Goal: Task Accomplishment & Management: Use online tool/utility

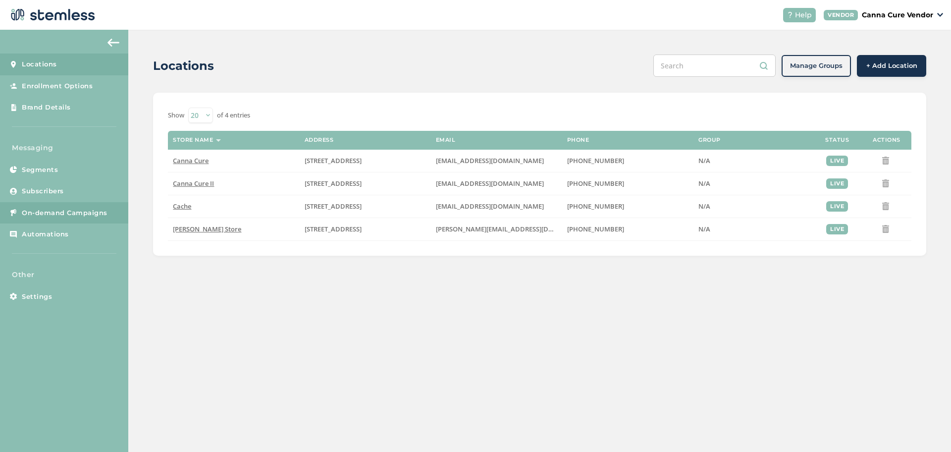
click at [65, 212] on span "On-demand Campaigns" at bounding box center [65, 213] width 86 height 10
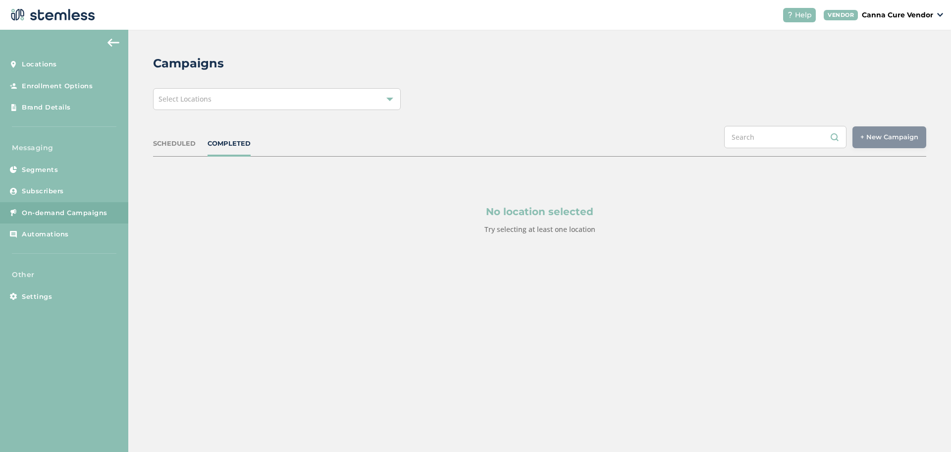
click at [243, 101] on div "Select Locations" at bounding box center [277, 99] width 248 height 22
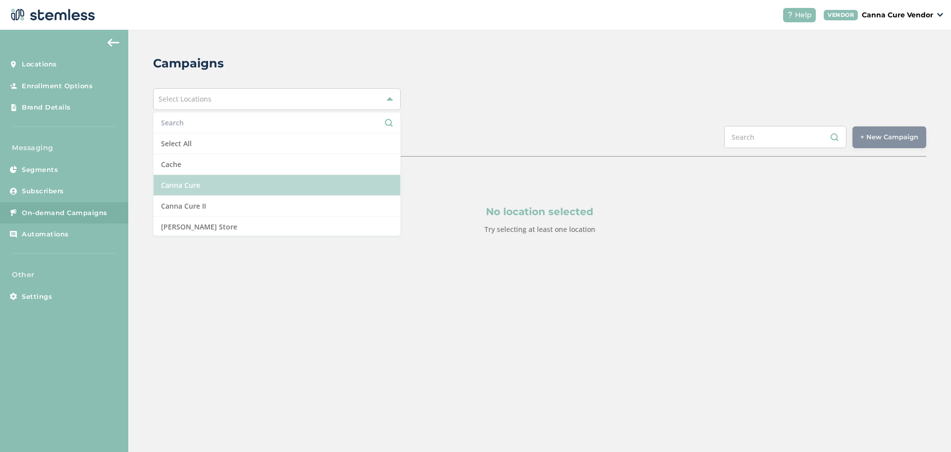
click at [186, 187] on li "Canna Cure" at bounding box center [276, 185] width 247 height 21
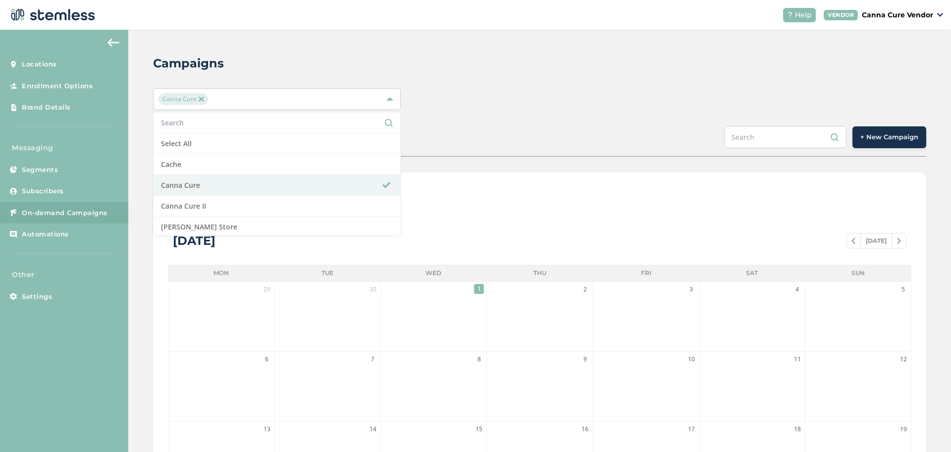
click at [879, 139] on span "+ New Campaign" at bounding box center [889, 137] width 58 height 10
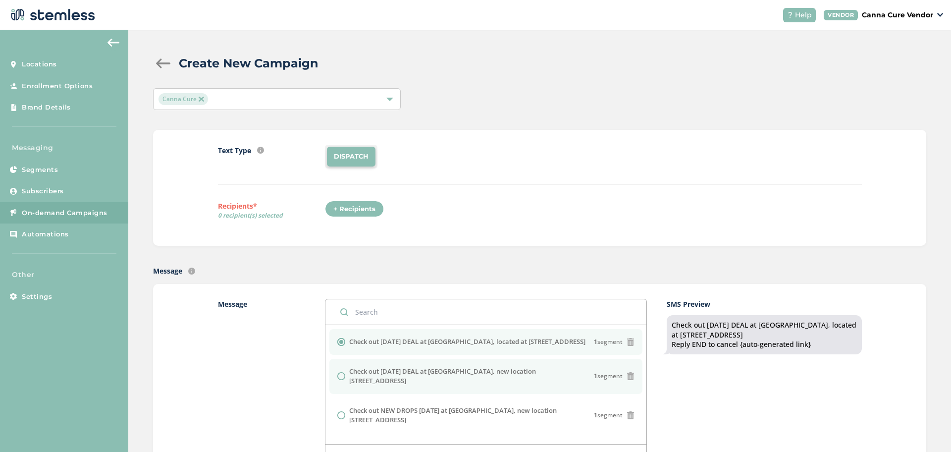
click at [341, 373] on input "radio" at bounding box center [341, 376] width 8 height 8
radio input "true"
click at [345, 154] on li "DISPATCH" at bounding box center [351, 157] width 49 height 20
click at [340, 208] on div "+ Recipients" at bounding box center [354, 209] width 59 height 17
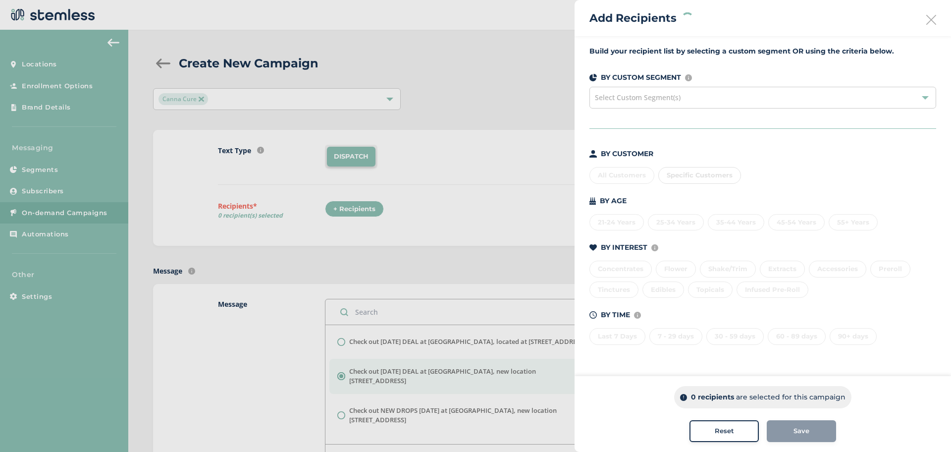
click at [670, 101] on span "Select Custom Segment(s)" at bounding box center [638, 97] width 86 height 9
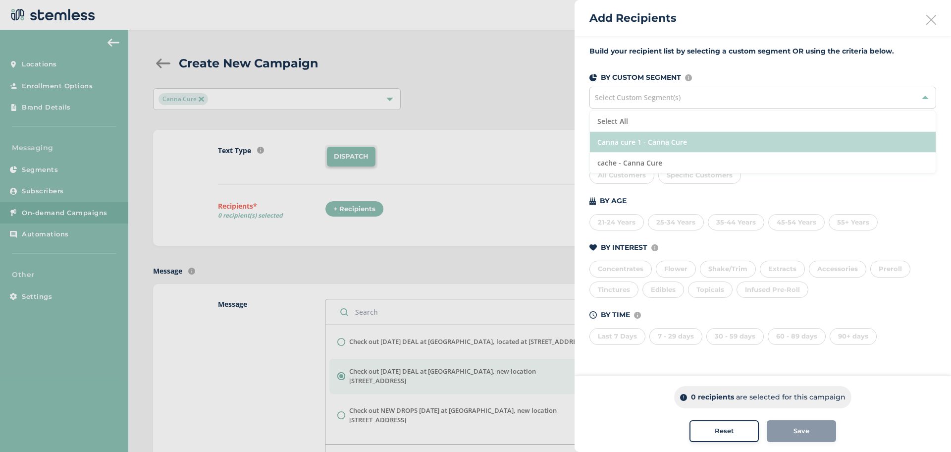
click at [654, 138] on li "Canna cure 1 - Canna Cure" at bounding box center [763, 142] width 346 height 21
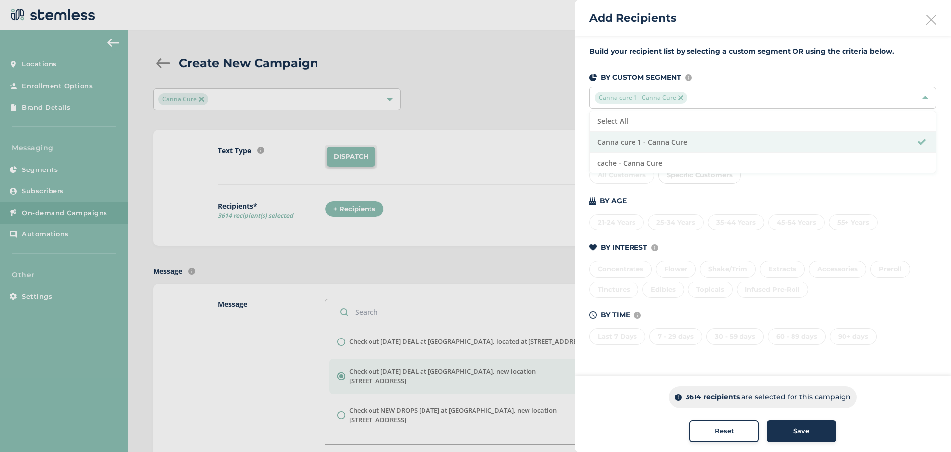
click at [751, 68] on div "Build your recipient list by selecting a custom segment OR using the criteria b…" at bounding box center [762, 201] width 376 height 330
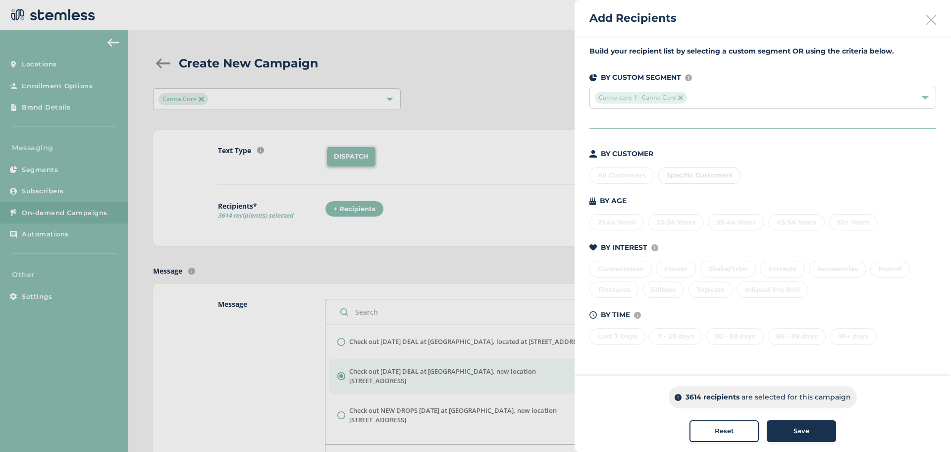
click at [798, 429] on span "Save" at bounding box center [801, 431] width 16 height 10
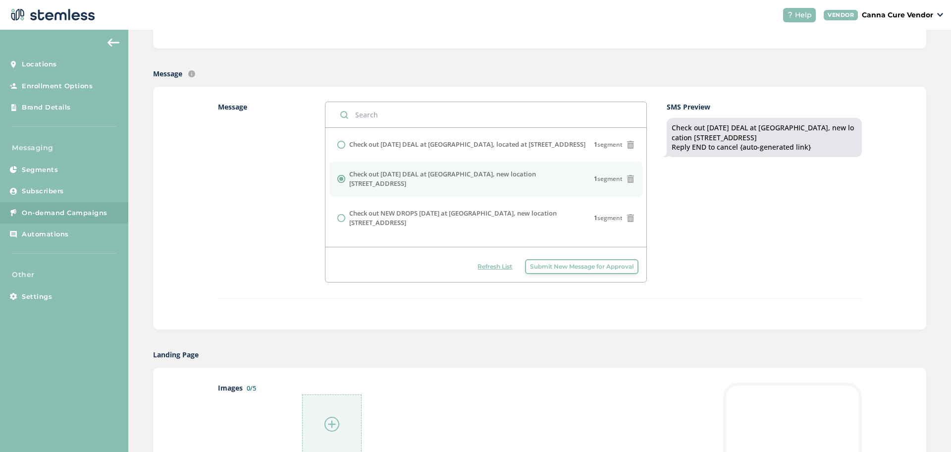
scroll to position [302, 0]
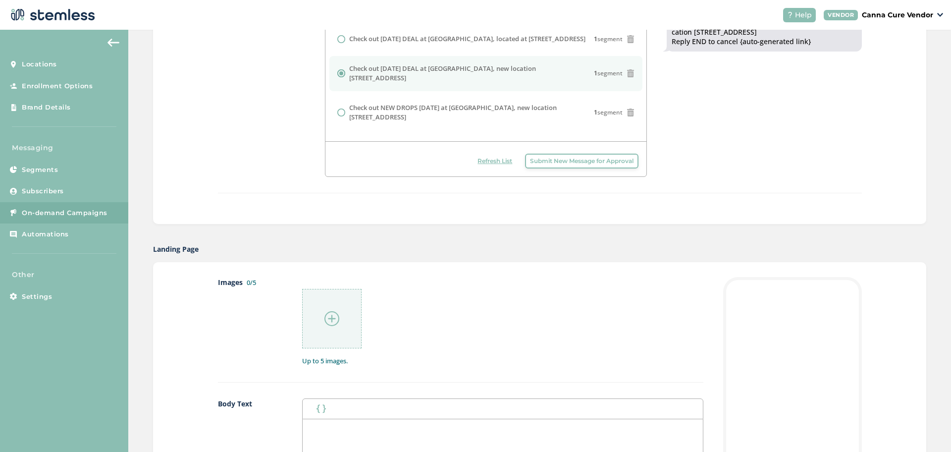
click at [327, 317] on img at bounding box center [331, 318] width 15 height 15
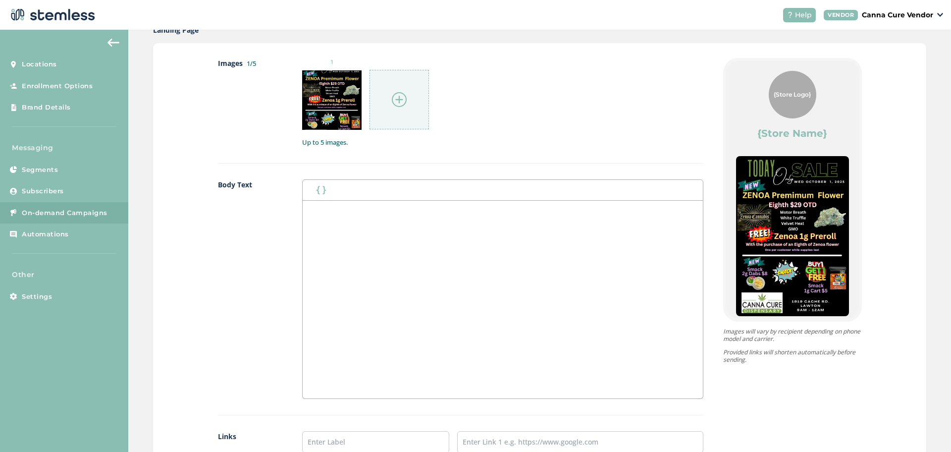
scroll to position [751, 0]
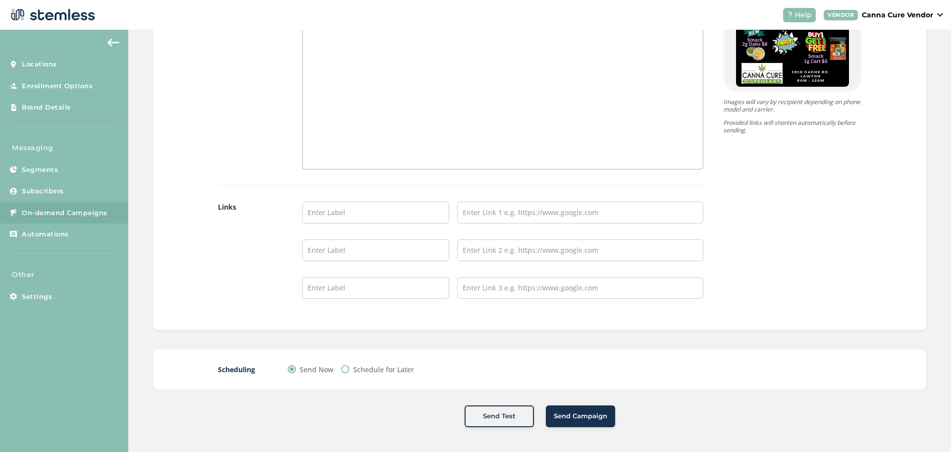
click at [573, 422] on button "Send Campaign" at bounding box center [580, 416] width 69 height 22
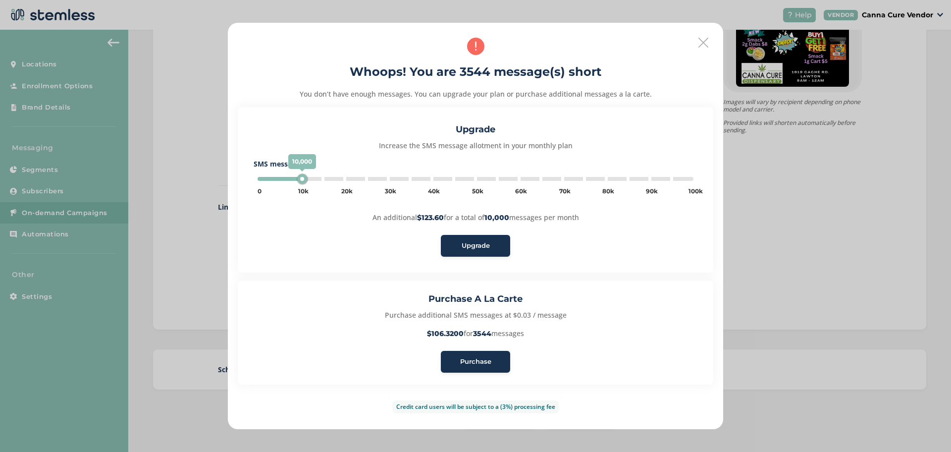
click at [473, 368] on button "Purchase" at bounding box center [475, 362] width 69 height 22
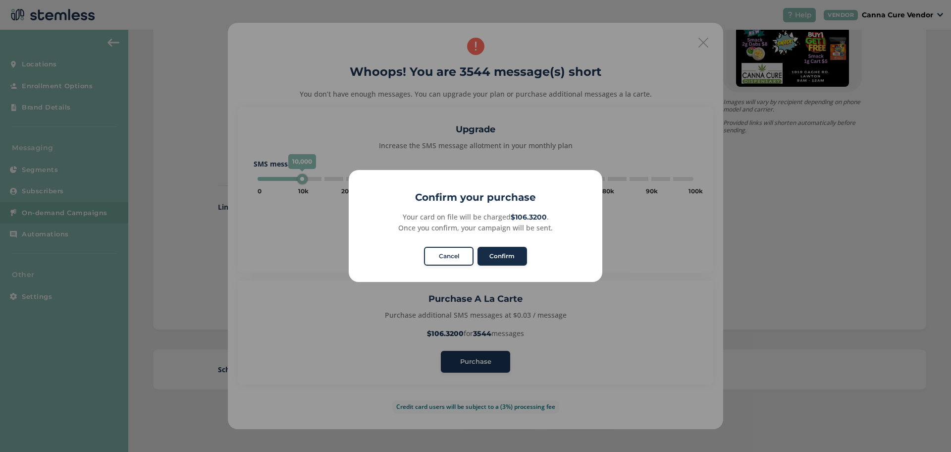
click at [503, 257] on button "Confirm" at bounding box center [502, 256] width 50 height 19
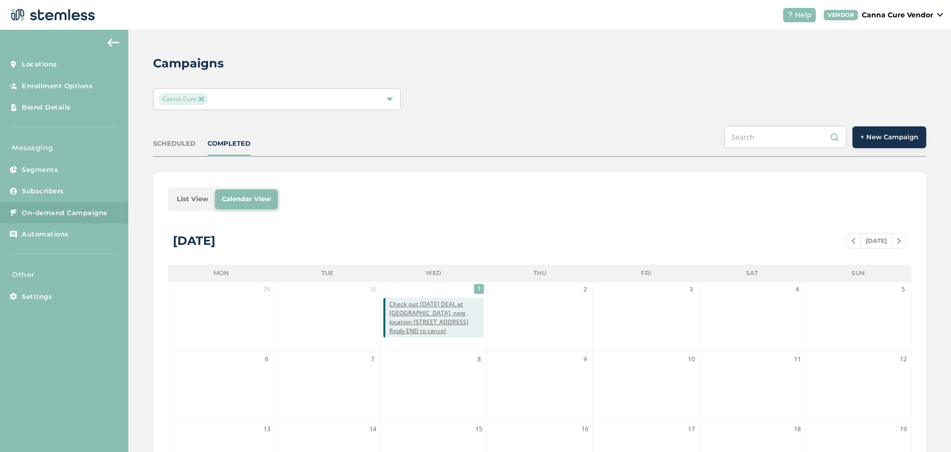
click at [899, 142] on button "+ New Campaign" at bounding box center [889, 137] width 74 height 22
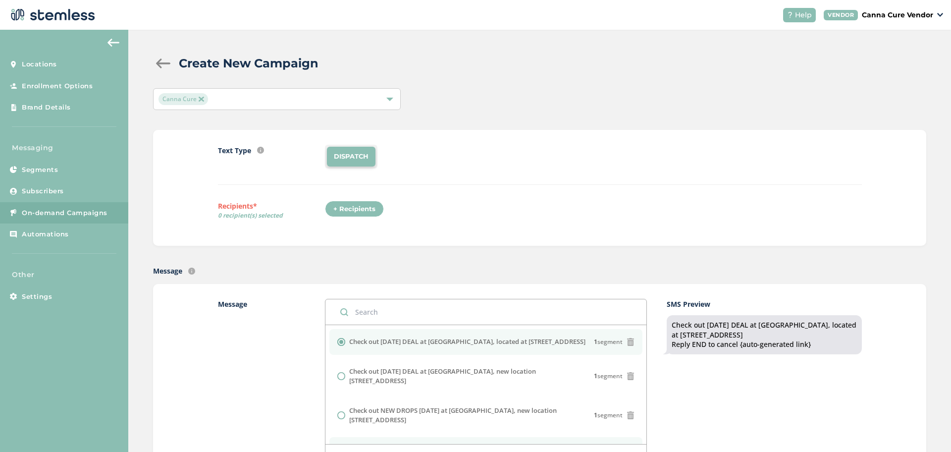
click at [329, 437] on li "Check out NEW DROPS [DATE] at Can Cure, [STREET_ADDRESS]" at bounding box center [485, 450] width 313 height 26
radio input "false"
radio input "true"
click at [337, 341] on input "radio" at bounding box center [341, 342] width 8 height 8
radio input "true"
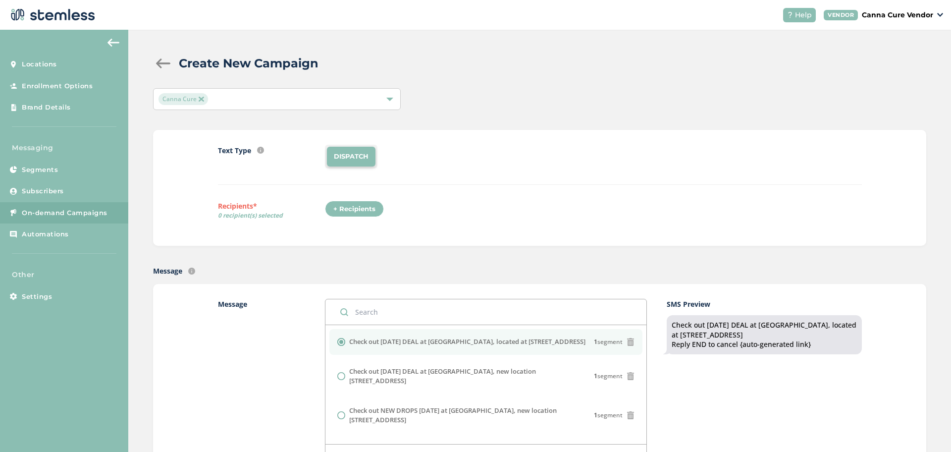
click at [355, 204] on div "+ Recipients" at bounding box center [354, 209] width 59 height 17
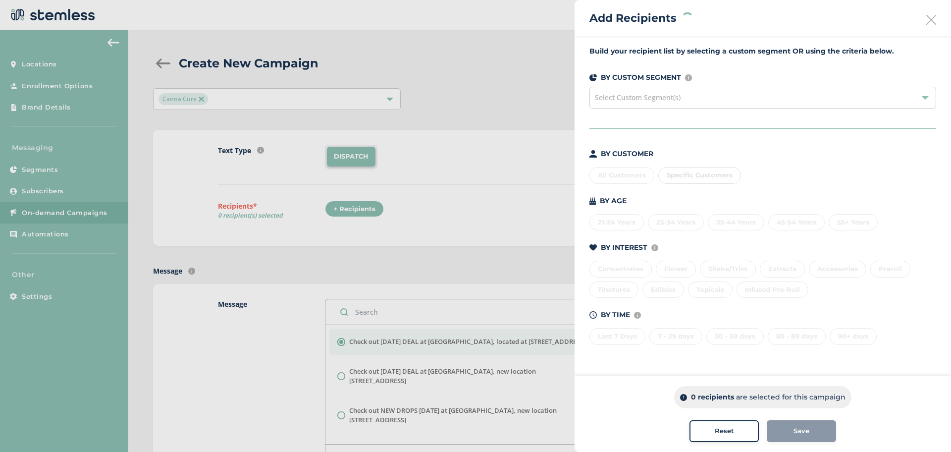
click at [281, 93] on div at bounding box center [475, 226] width 951 height 452
click at [930, 18] on icon at bounding box center [931, 20] width 10 height 10
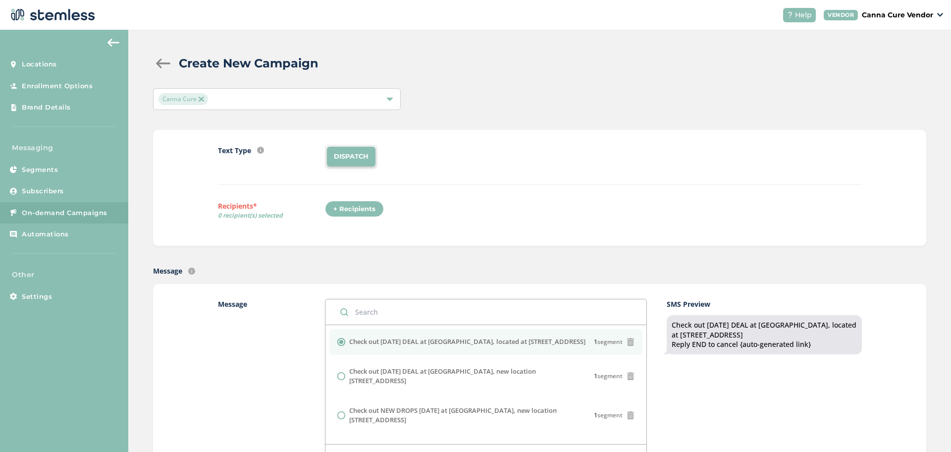
click at [200, 97] on img at bounding box center [201, 99] width 5 height 5
click at [200, 97] on span "Select Locations" at bounding box center [184, 98] width 53 height 9
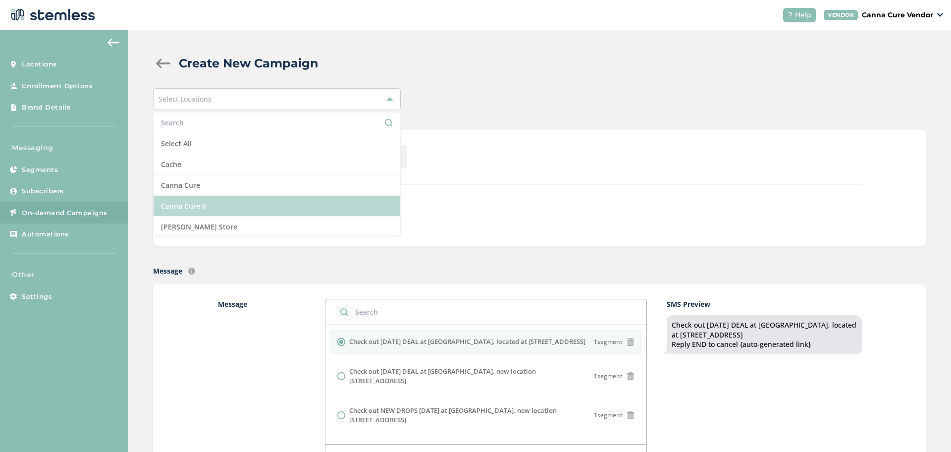
click at [176, 209] on li "Canna Cure II" at bounding box center [276, 206] width 247 height 21
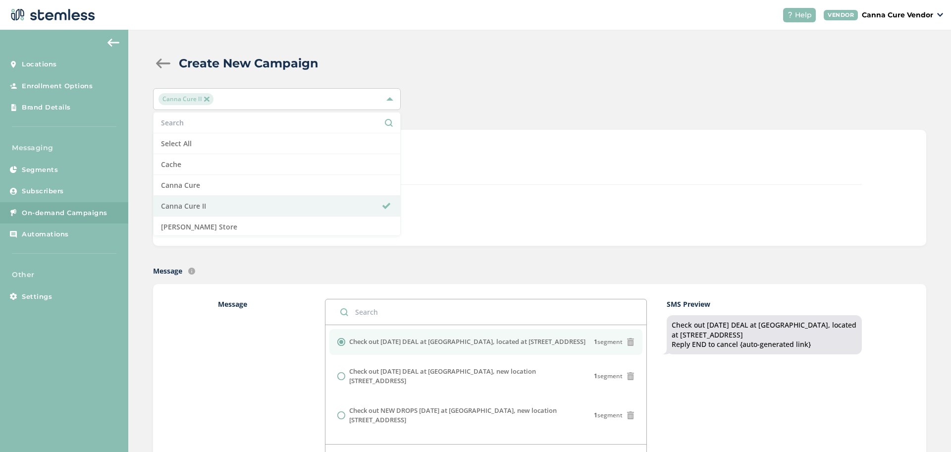
click at [501, 139] on div "Text Type SMS : A cost effective way to reach your customers. Send a intro text…" at bounding box center [539, 188] width 773 height 116
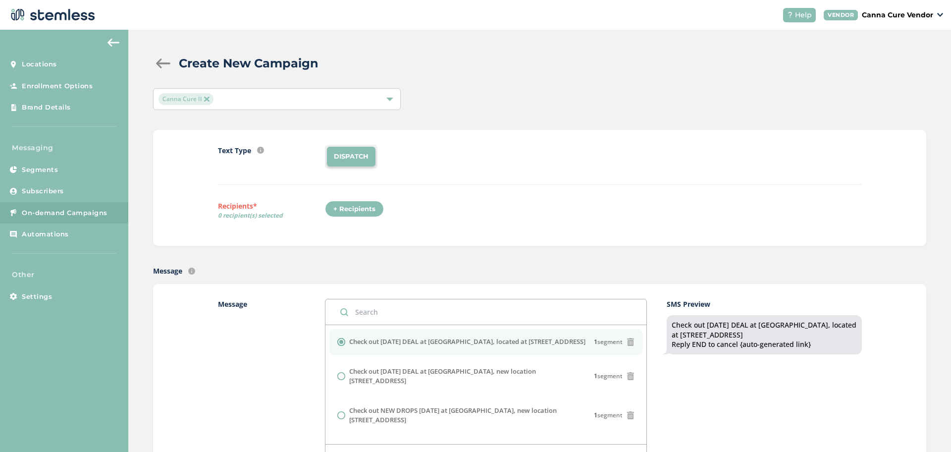
click at [339, 212] on div "+ Recipients" at bounding box center [354, 209] width 59 height 17
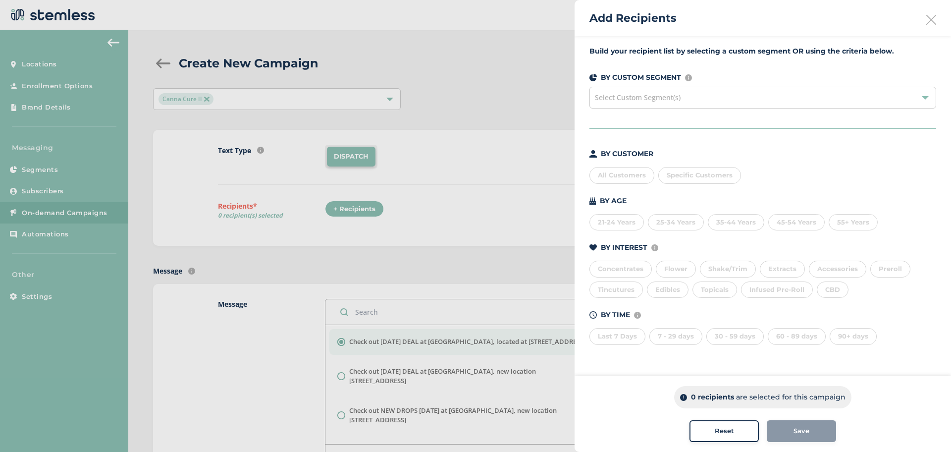
click at [660, 105] on div "Select Custom Segment(s)" at bounding box center [762, 98] width 347 height 22
drag, startPoint x: 660, startPoint y: 105, endPoint x: 610, endPoint y: 175, distance: 85.2
click at [610, 175] on div "Build your recipient list by selecting a custom segment OR using the criteria b…" at bounding box center [762, 201] width 376 height 330
click at [610, 175] on div "All Customers" at bounding box center [621, 175] width 65 height 17
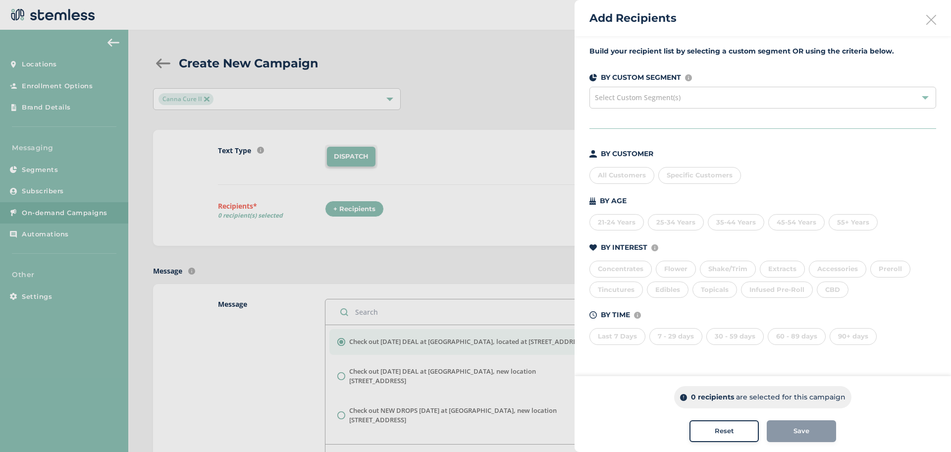
click at [610, 175] on div "All Customers" at bounding box center [621, 175] width 65 height 17
click at [818, 438] on button "Save" at bounding box center [800, 431] width 69 height 22
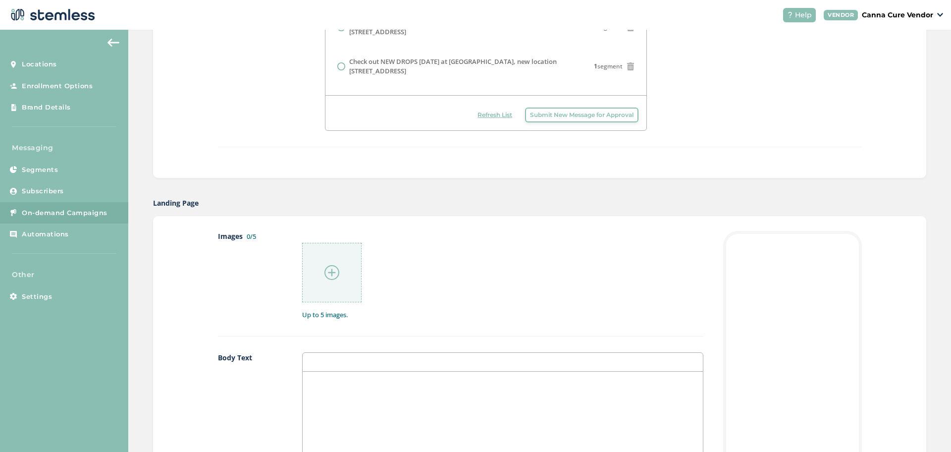
scroll to position [367, 0]
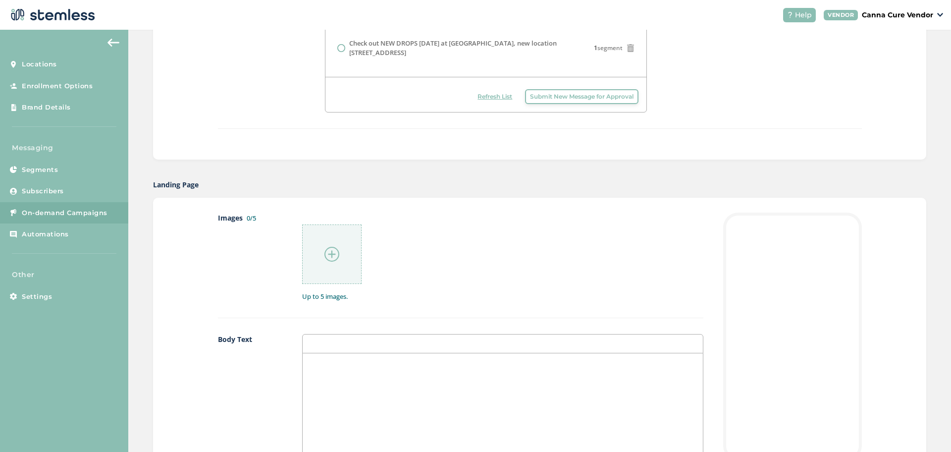
click at [309, 261] on div at bounding box center [331, 253] width 59 height 59
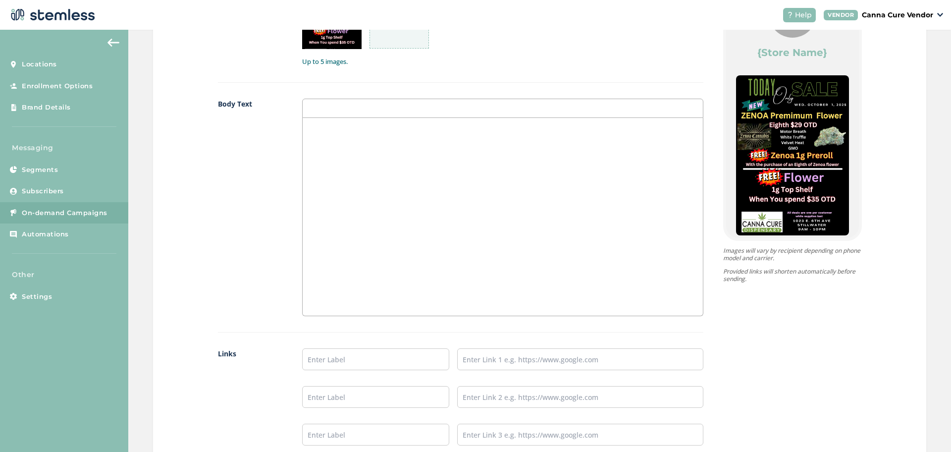
scroll to position [749, 0]
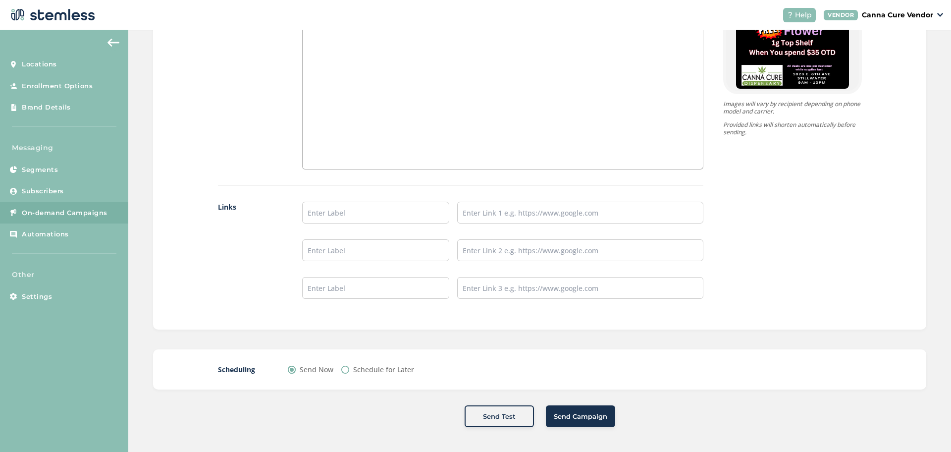
click at [583, 414] on span "Send Campaign" at bounding box center [580, 416] width 53 height 10
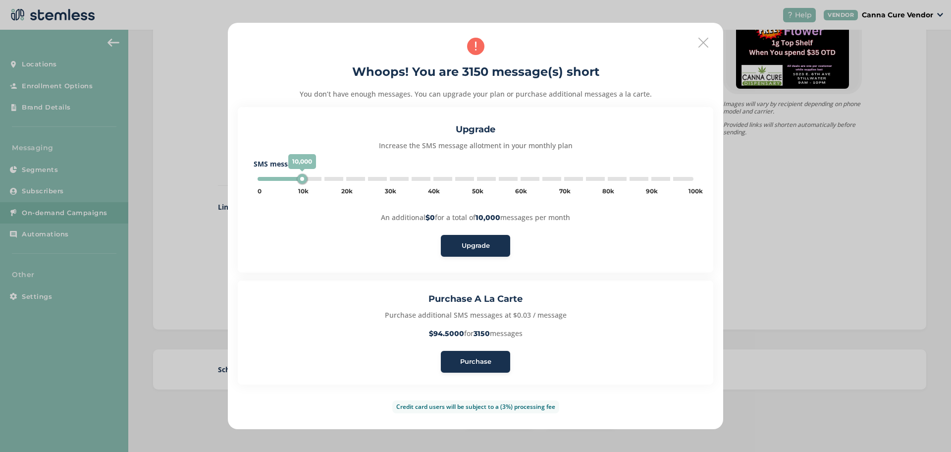
click at [487, 365] on span "Purchase" at bounding box center [475, 361] width 31 height 10
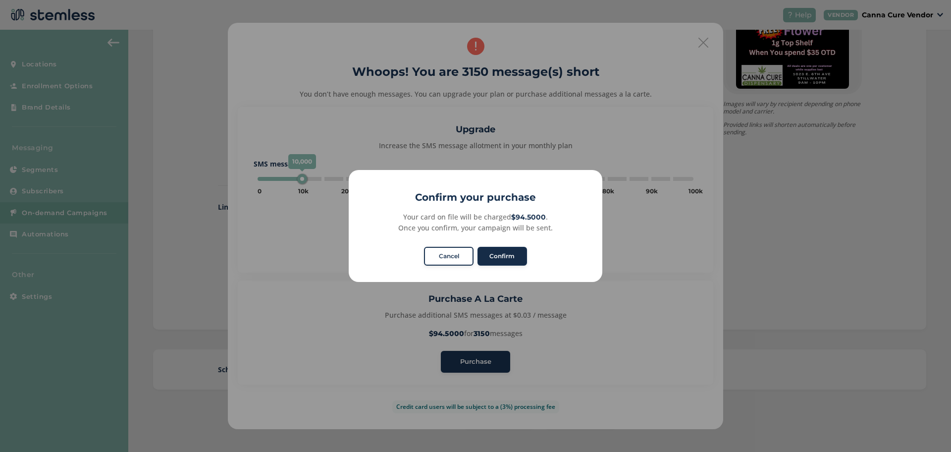
click at [489, 253] on button "Confirm" at bounding box center [502, 256] width 50 height 19
